Goal: Transaction & Acquisition: Purchase product/service

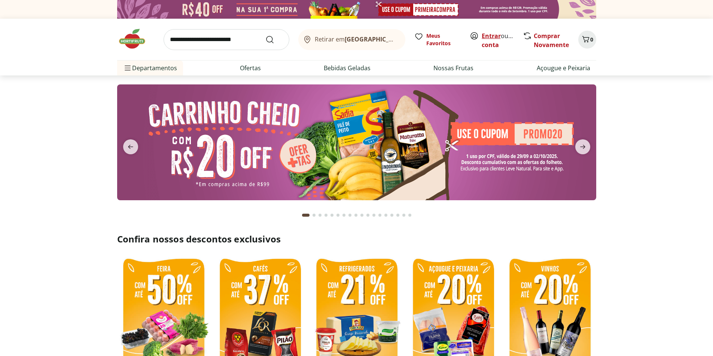
click at [488, 34] on link "Entrar" at bounding box center [490, 36] width 19 height 8
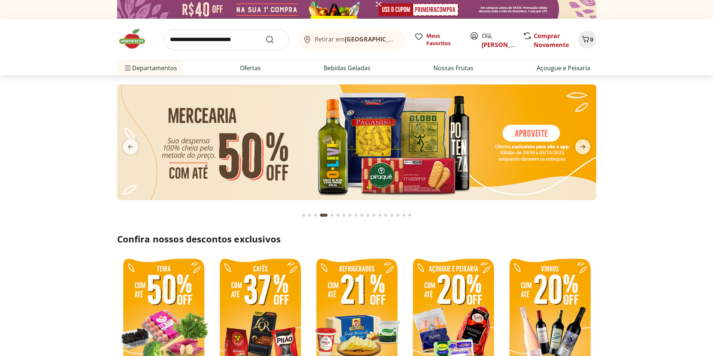
click at [394, 137] on img at bounding box center [356, 143] width 479 height 116
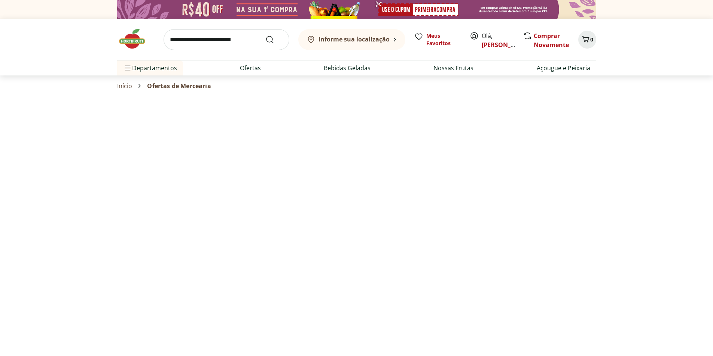
select select "**********"
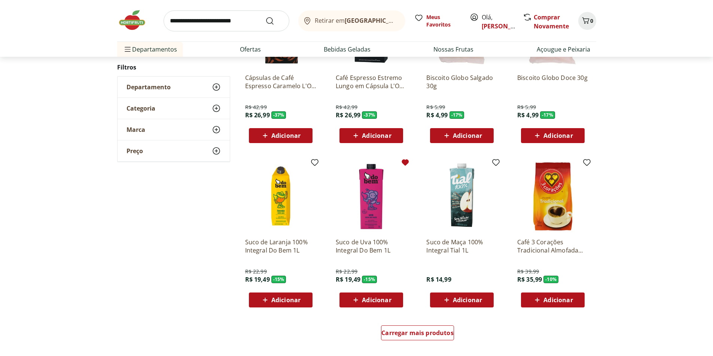
scroll to position [337, 0]
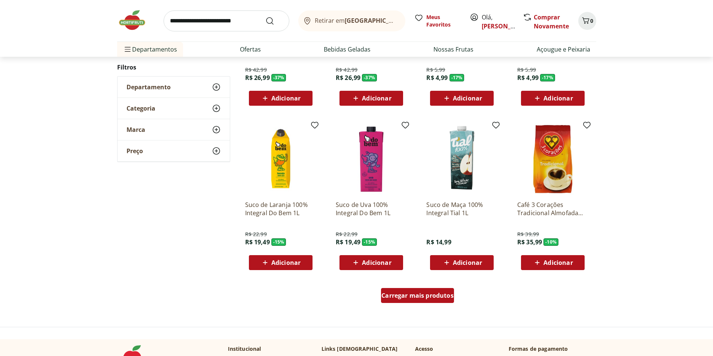
click at [413, 299] on span "Carregar mais produtos" at bounding box center [417, 296] width 72 height 6
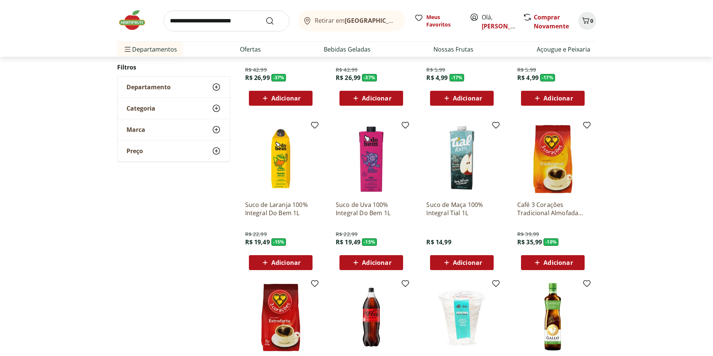
scroll to position [411, 0]
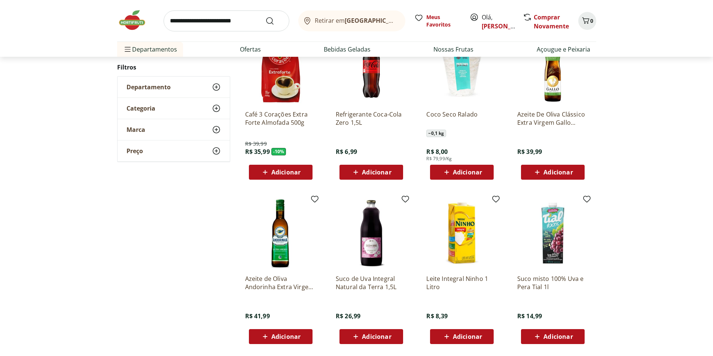
scroll to position [75, 0]
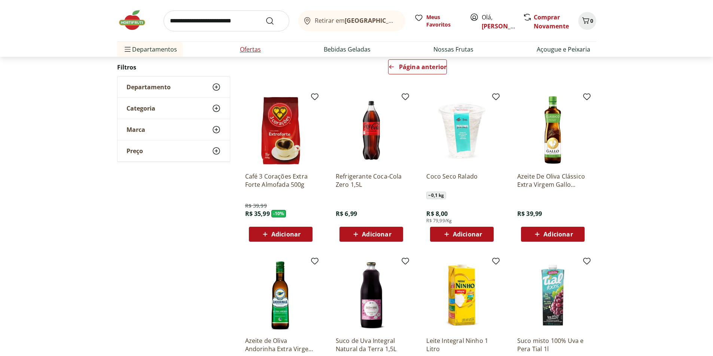
click at [248, 49] on link "Ofertas" at bounding box center [250, 49] width 21 height 9
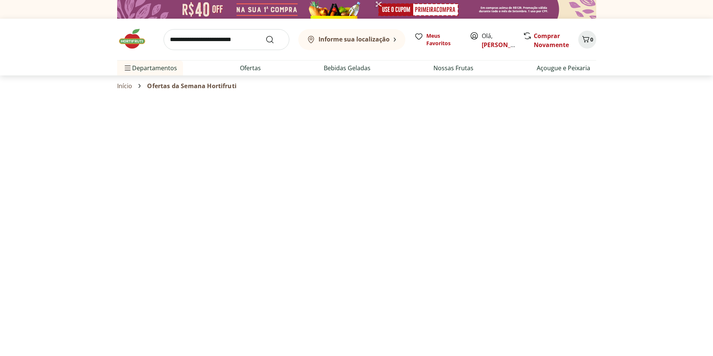
select select "**********"
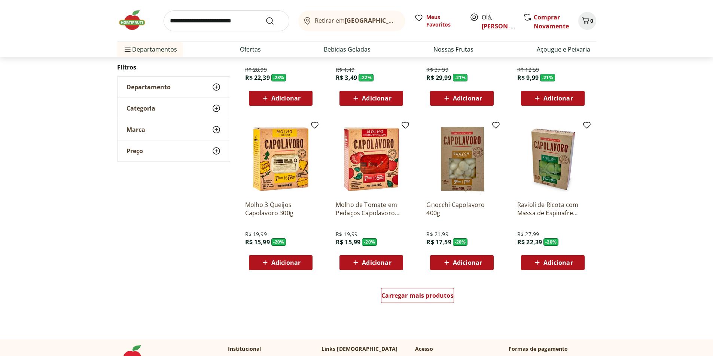
scroll to position [374, 0]
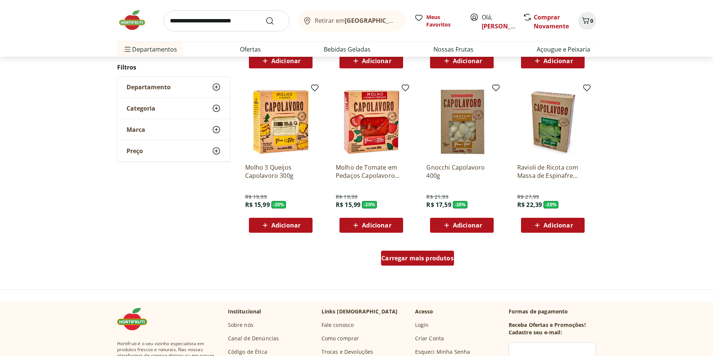
click at [433, 261] on span "Carregar mais produtos" at bounding box center [417, 258] width 72 height 6
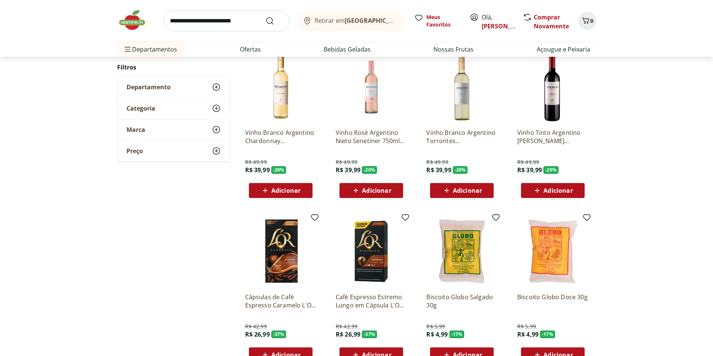
scroll to position [374, 0]
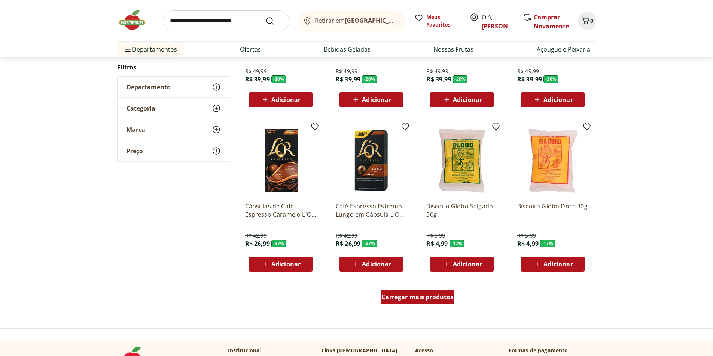
click at [437, 294] on span "Carregar mais produtos" at bounding box center [417, 297] width 72 height 6
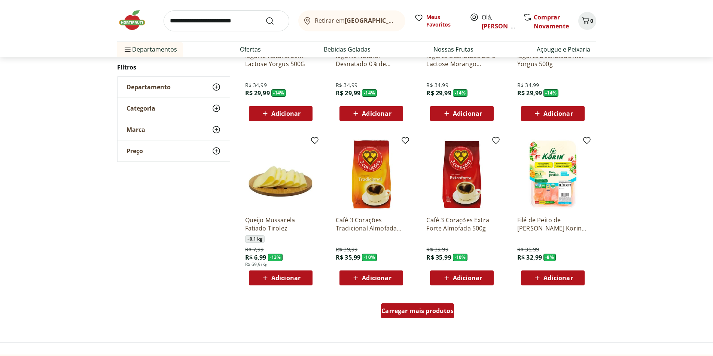
scroll to position [373, 0]
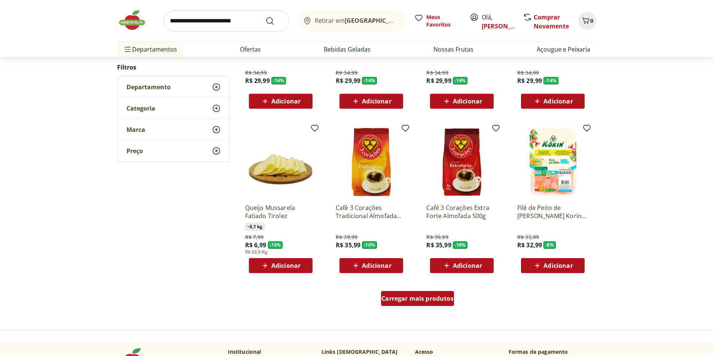
click at [437, 296] on span "Carregar mais produtos" at bounding box center [417, 299] width 72 height 6
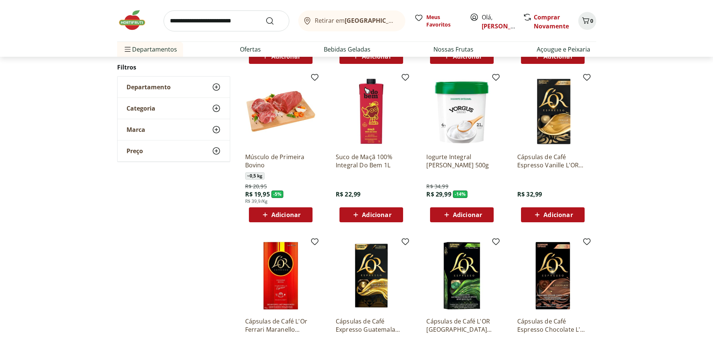
scroll to position [597, 0]
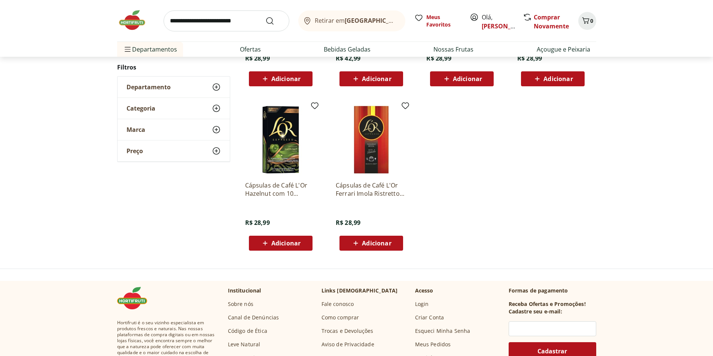
scroll to position [408, 0]
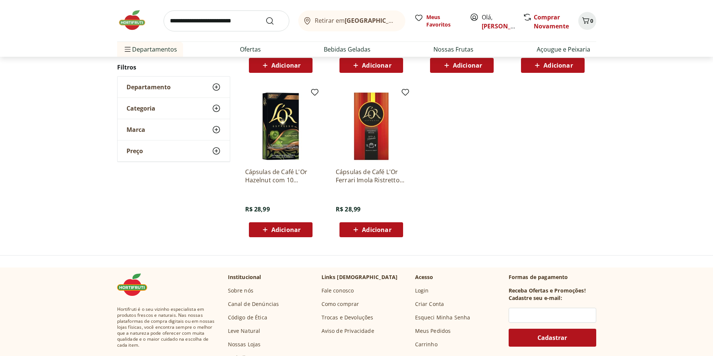
click at [215, 25] on input "search" at bounding box center [226, 20] width 126 height 21
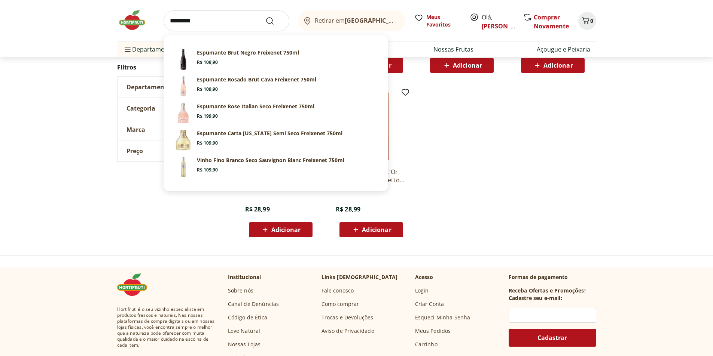
type input "*********"
click at [265, 16] on button "Submit Search" at bounding box center [274, 20] width 18 height 9
